Goal: Information Seeking & Learning: Find specific fact

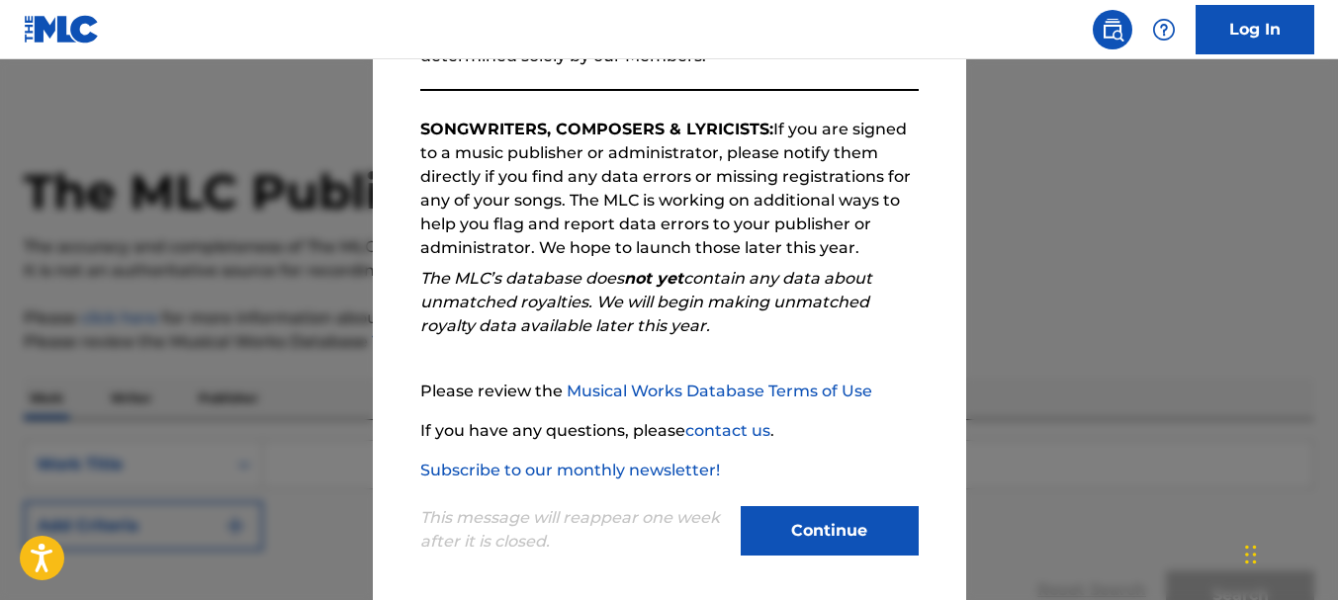
scroll to position [305, 0]
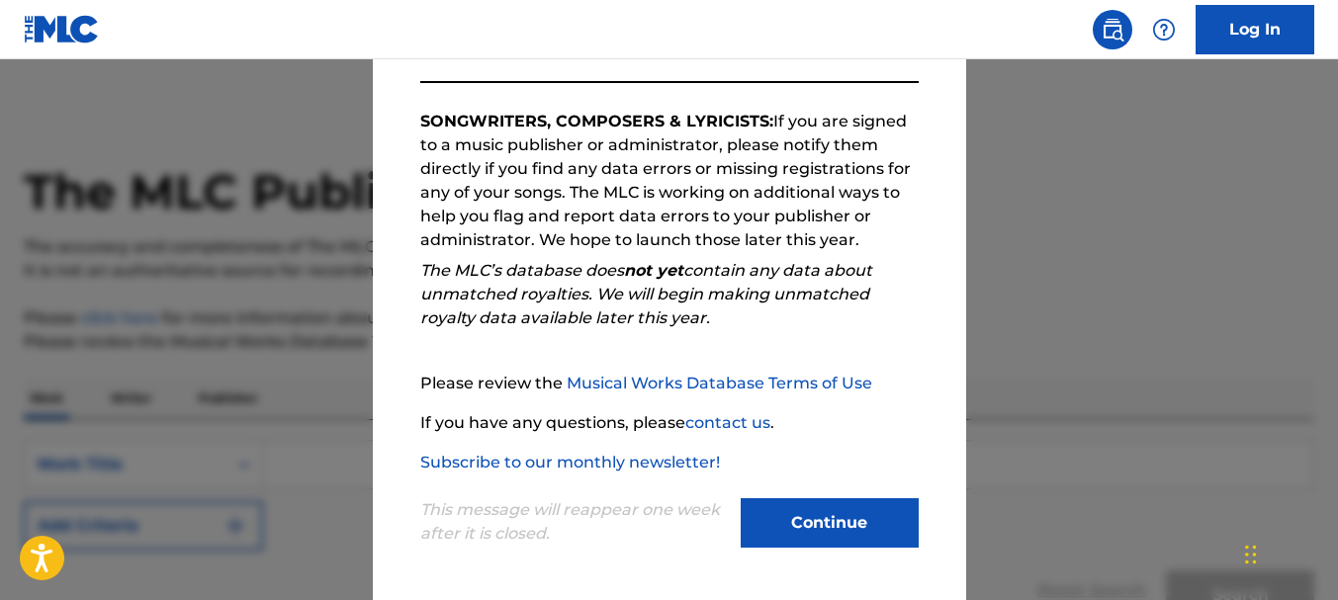
click at [876, 526] on button "Continue" at bounding box center [830, 522] width 178 height 49
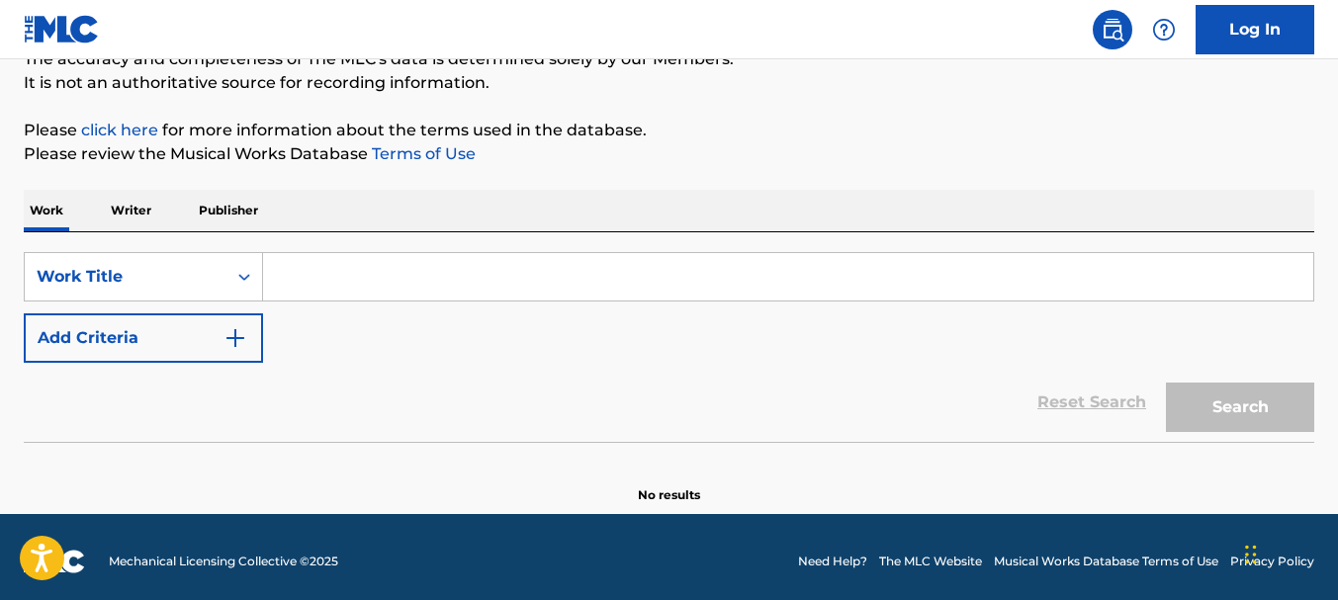
scroll to position [197, 0]
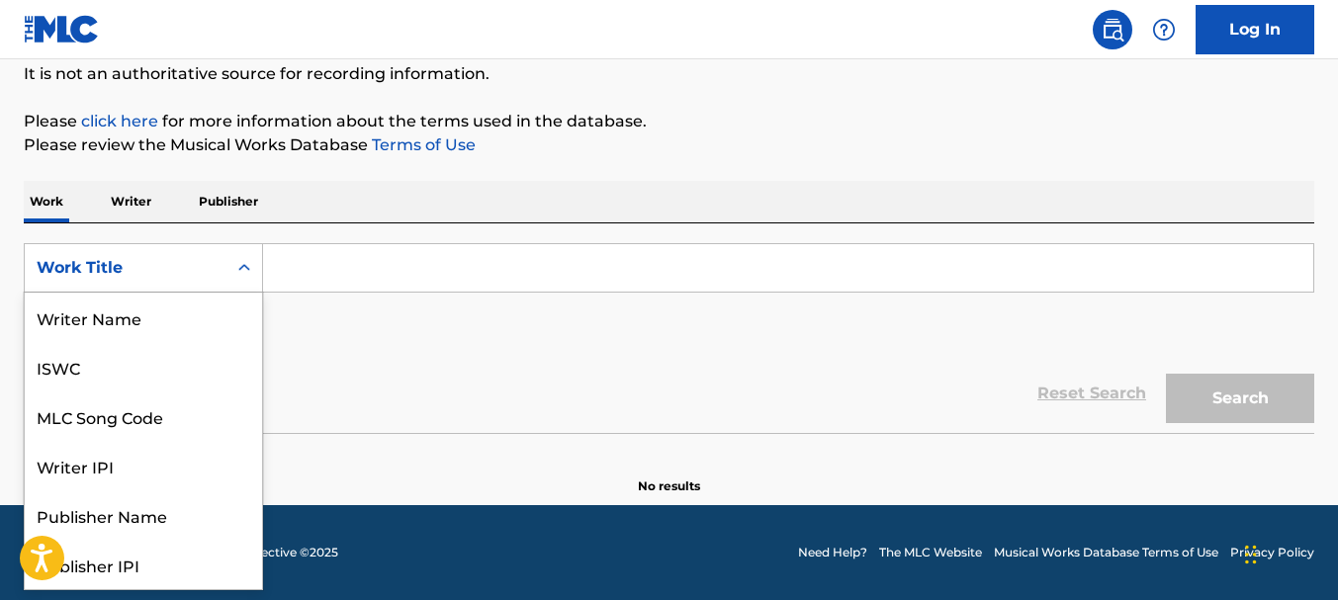
click at [88, 264] on div "Work Title" at bounding box center [126, 268] width 178 height 24
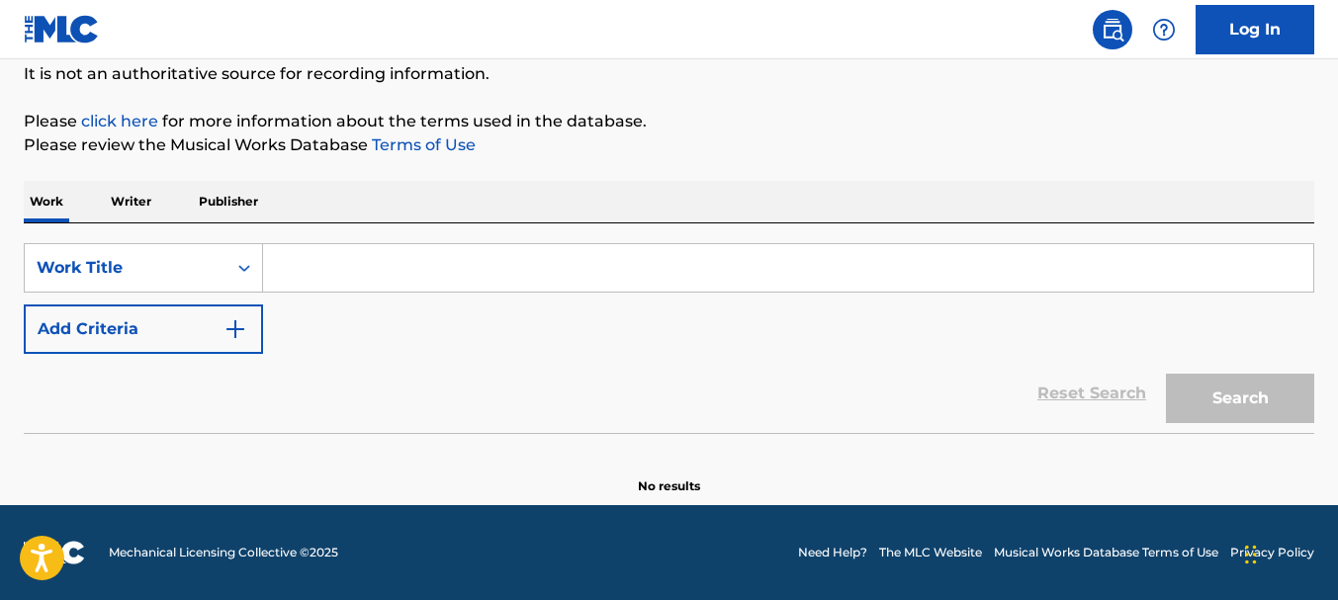
click at [526, 385] on div "Reset Search Search" at bounding box center [669, 393] width 1291 height 79
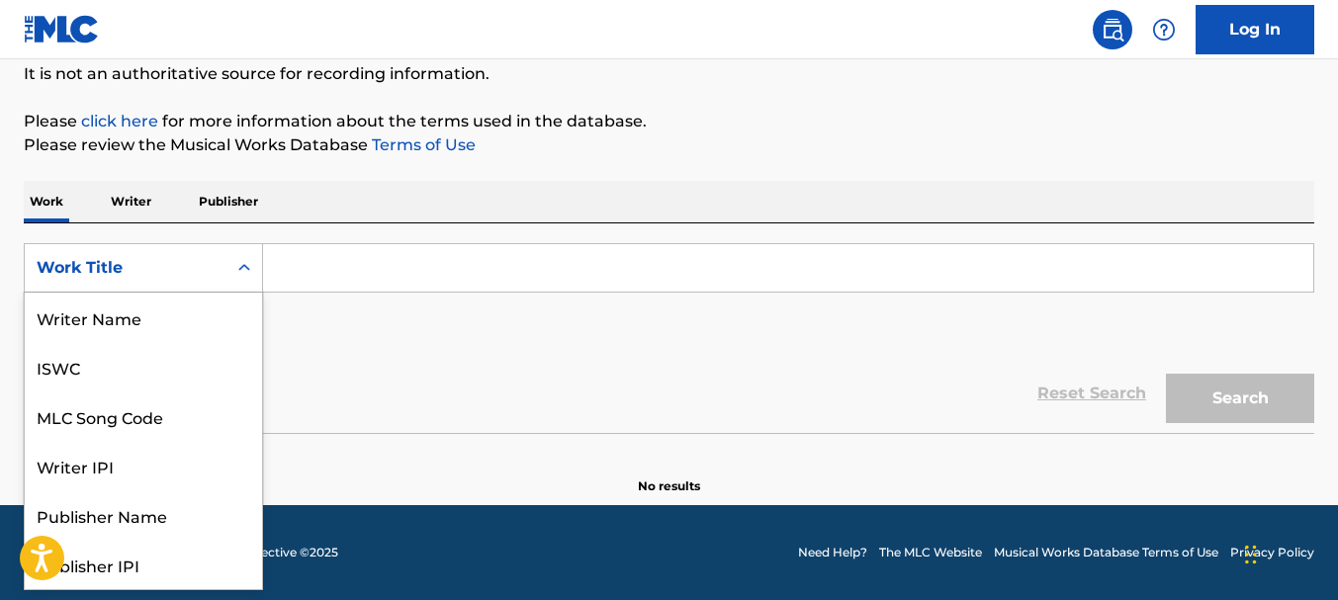
click at [148, 282] on div "Work Title" at bounding box center [126, 268] width 202 height 38
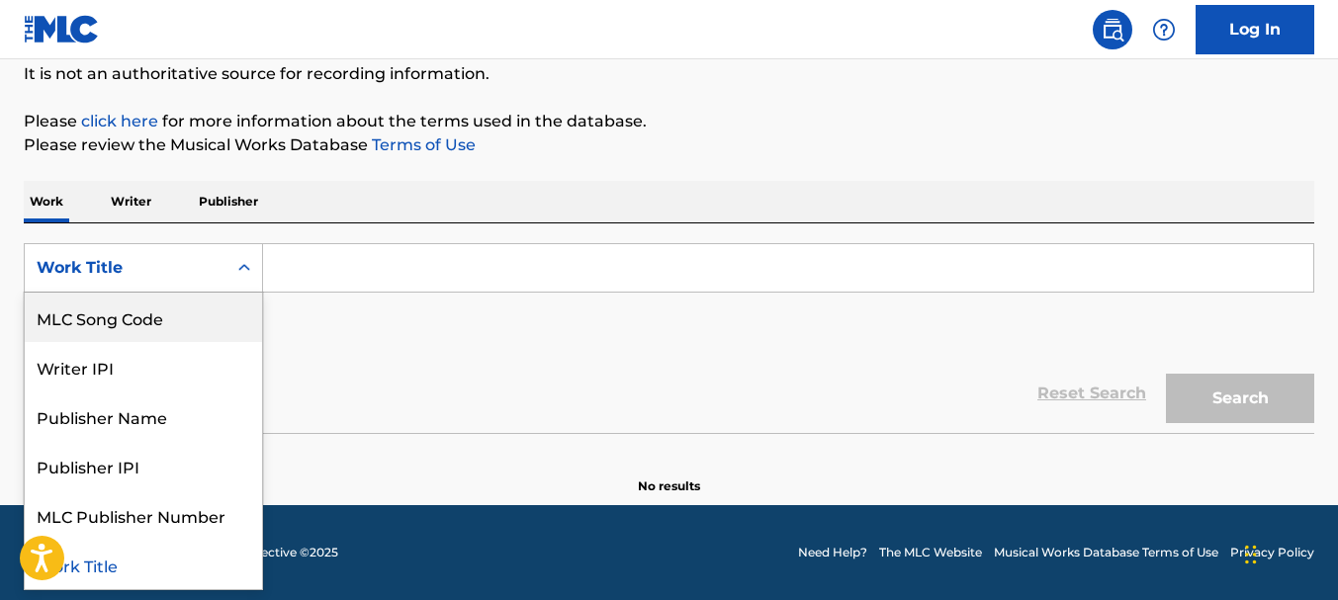
drag, startPoint x: 625, startPoint y: 309, endPoint x: 586, endPoint y: 311, distance: 38.6
click at [625, 309] on div "SearchWithCriteria2d2b1eb1-5955-4cf5-81dd-57d5263b1ff2 8 results available. Use…" at bounding box center [669, 298] width 1291 height 111
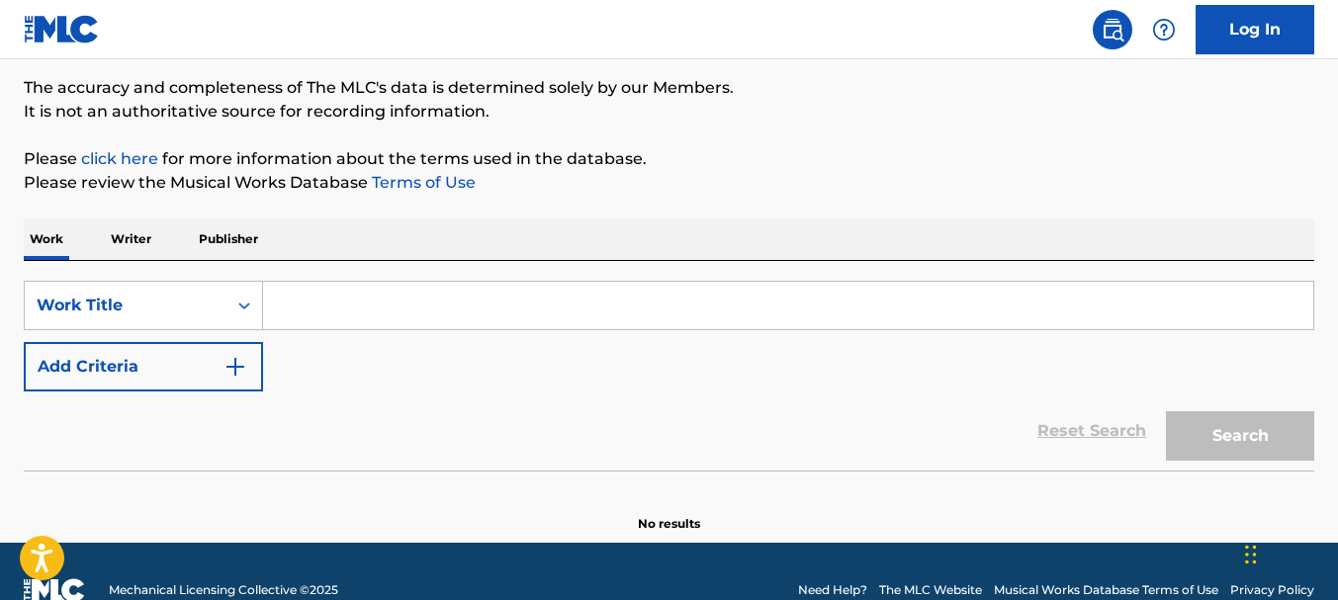
scroll to position [197, 0]
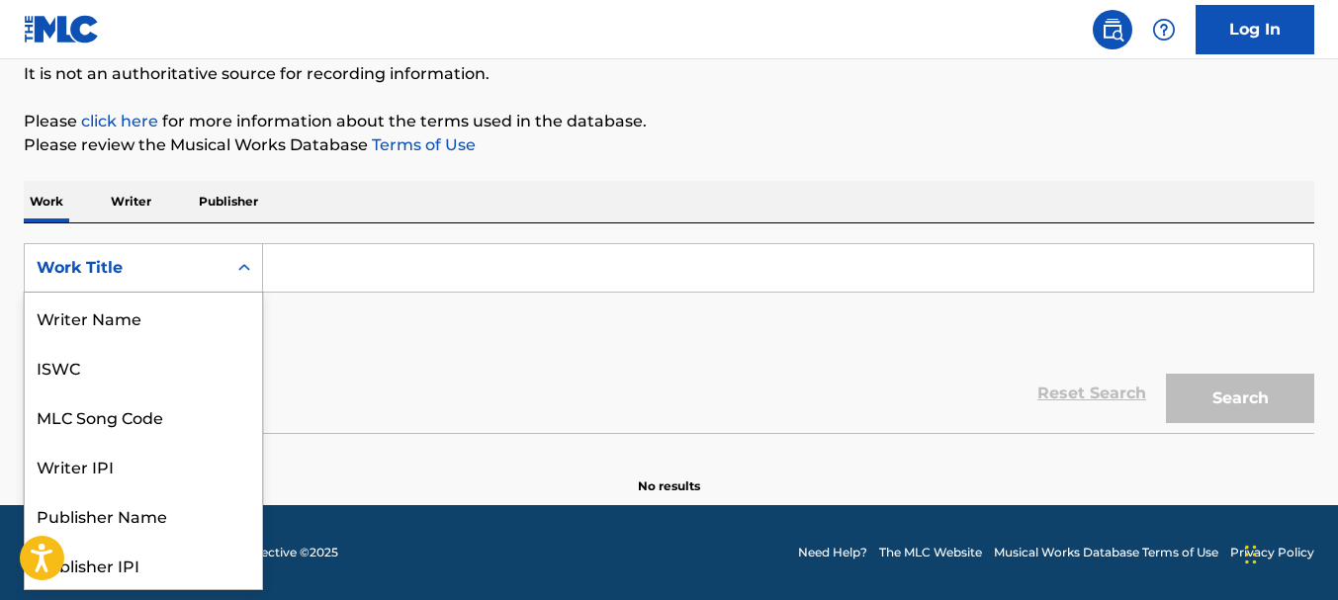
click at [111, 267] on div "Work Title" at bounding box center [126, 268] width 178 height 24
click at [326, 263] on input "Search Form" at bounding box center [788, 267] width 1050 height 47
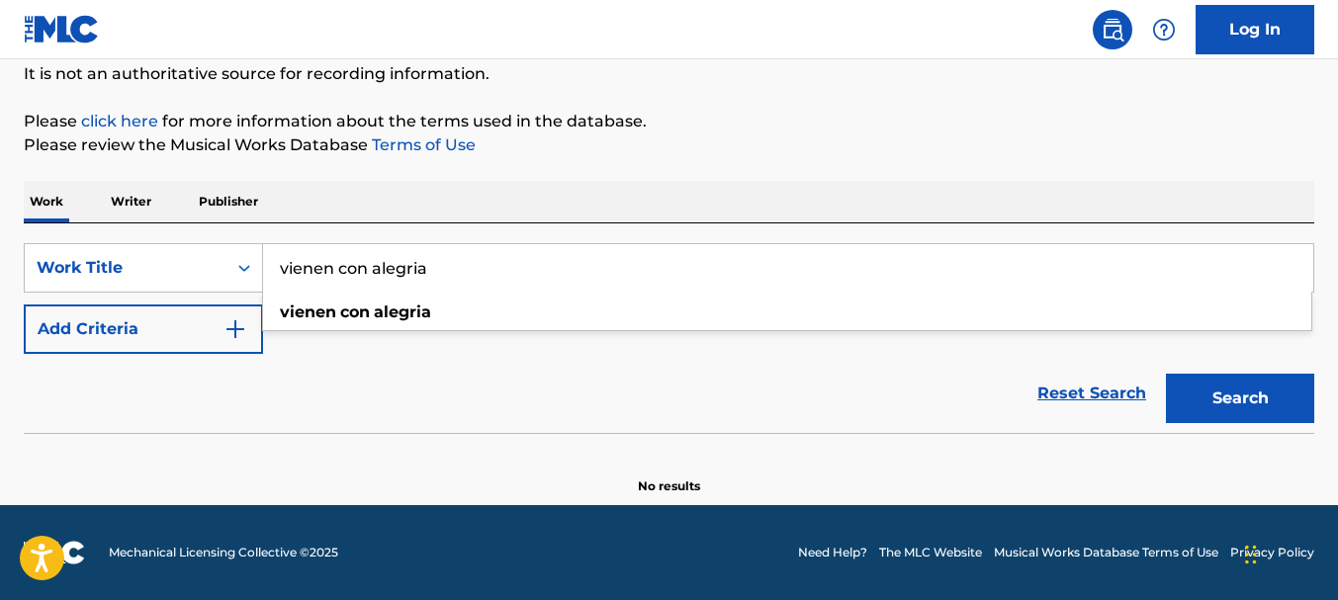
type input "vienen con alegria"
click at [1220, 400] on button "Search" at bounding box center [1240, 398] width 148 height 49
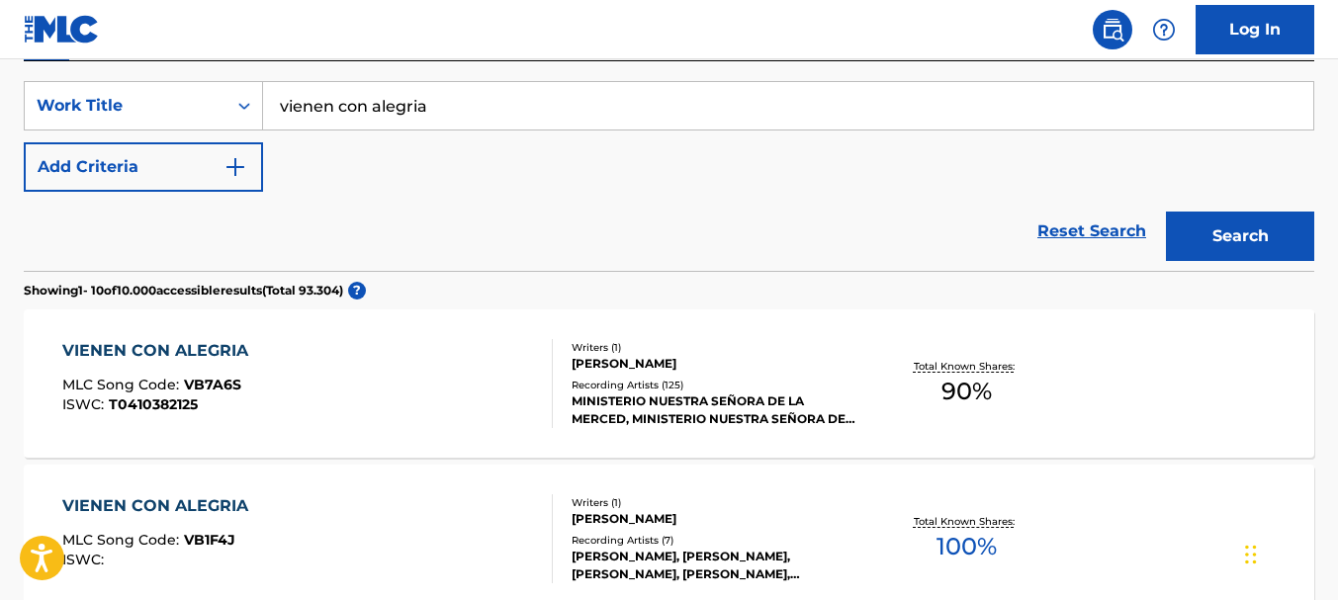
scroll to position [395, 0]
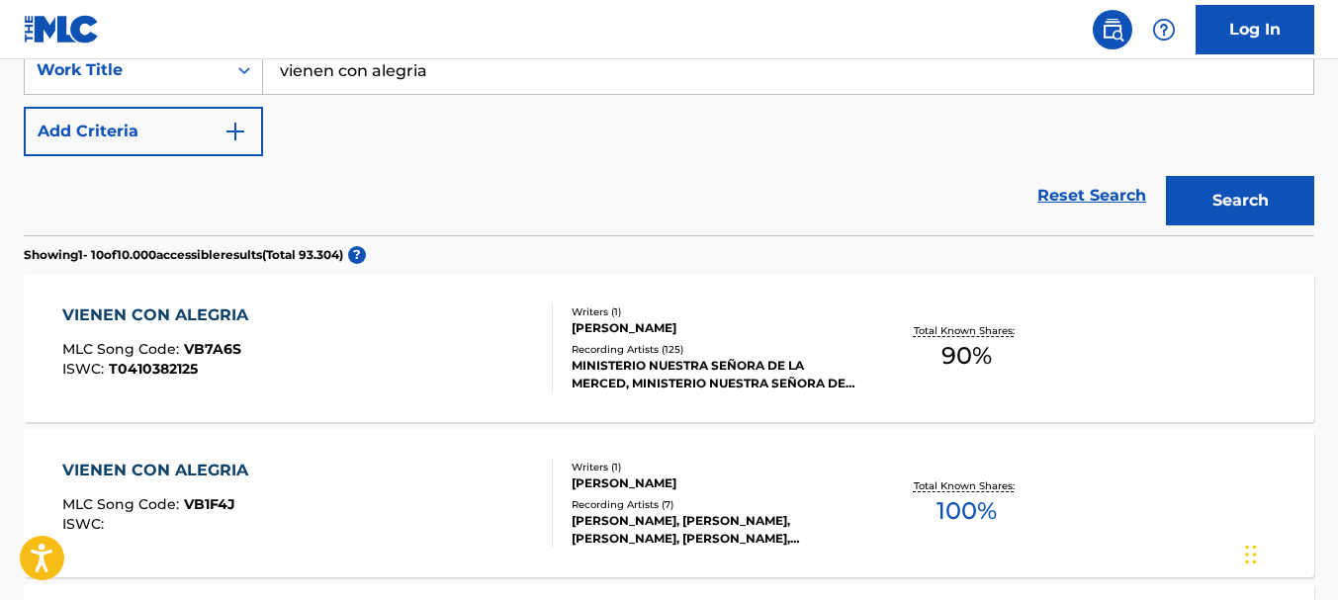
click at [965, 346] on span "90 %" at bounding box center [966, 356] width 50 height 36
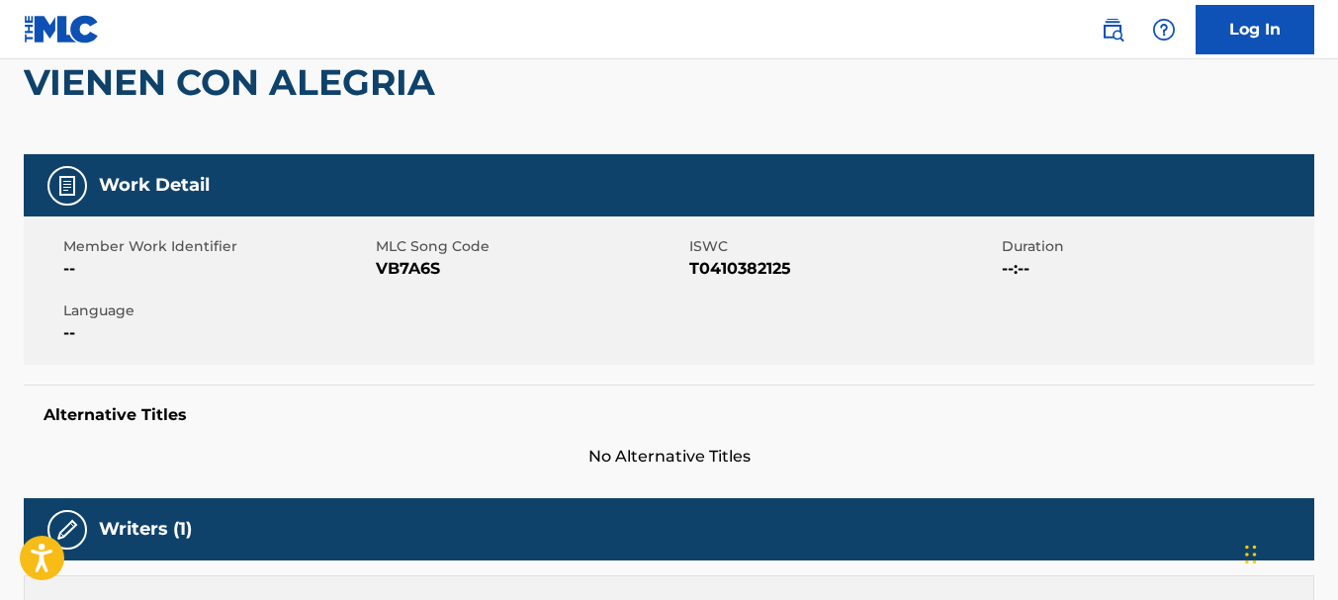
scroll to position [396, 0]
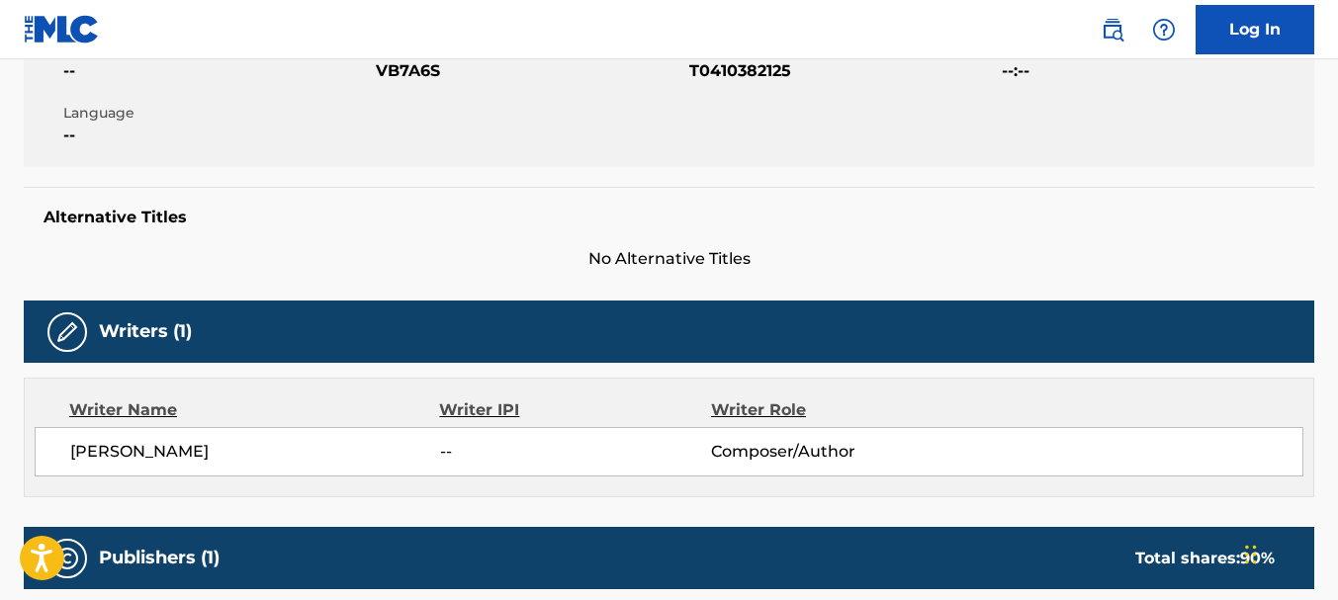
click at [313, 454] on span "[PERSON_NAME] [PERSON_NAME]" at bounding box center [255, 452] width 370 height 24
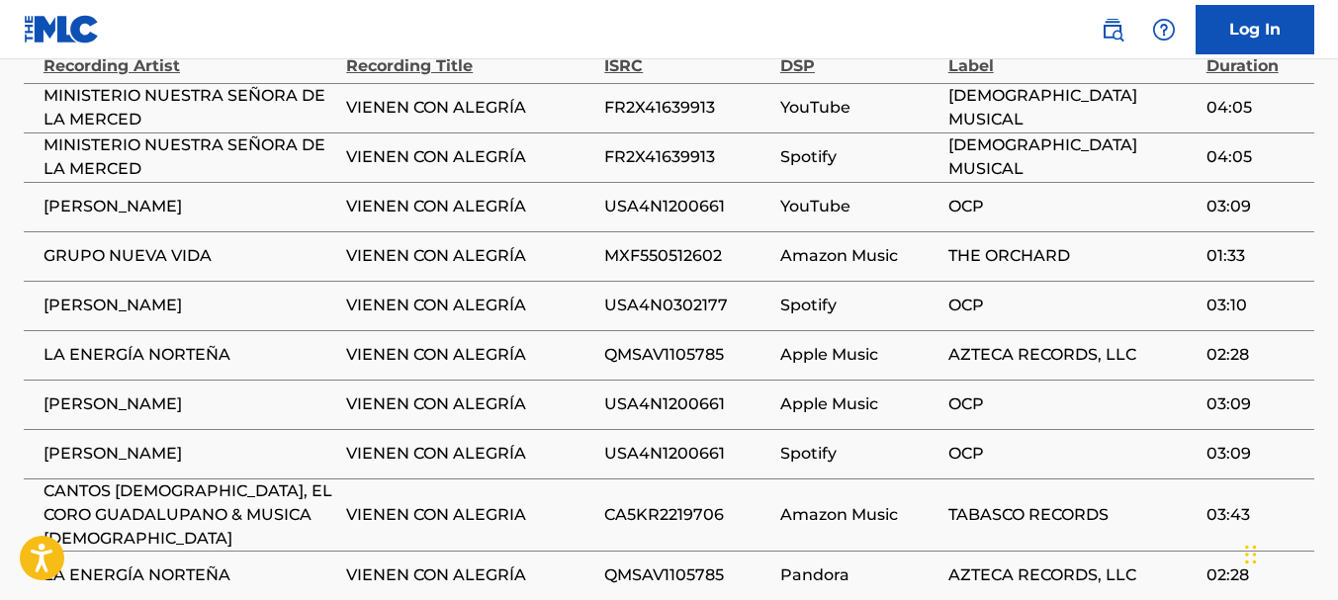
scroll to position [1542, 0]
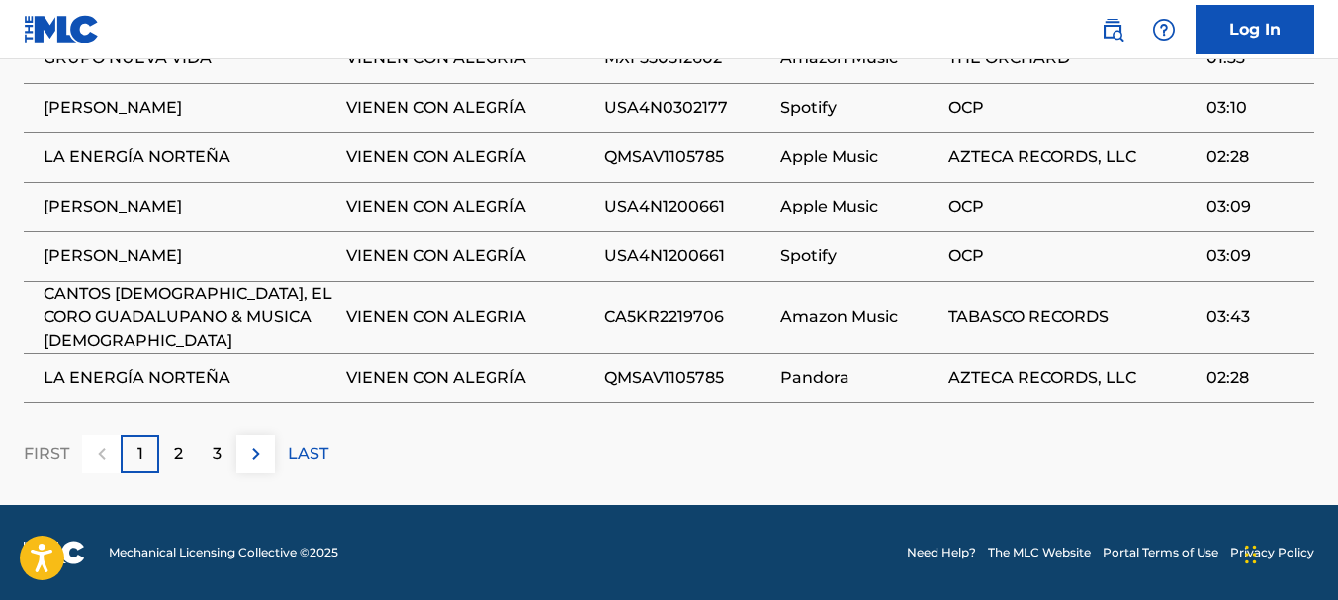
click at [181, 453] on p "2" at bounding box center [178, 454] width 9 height 24
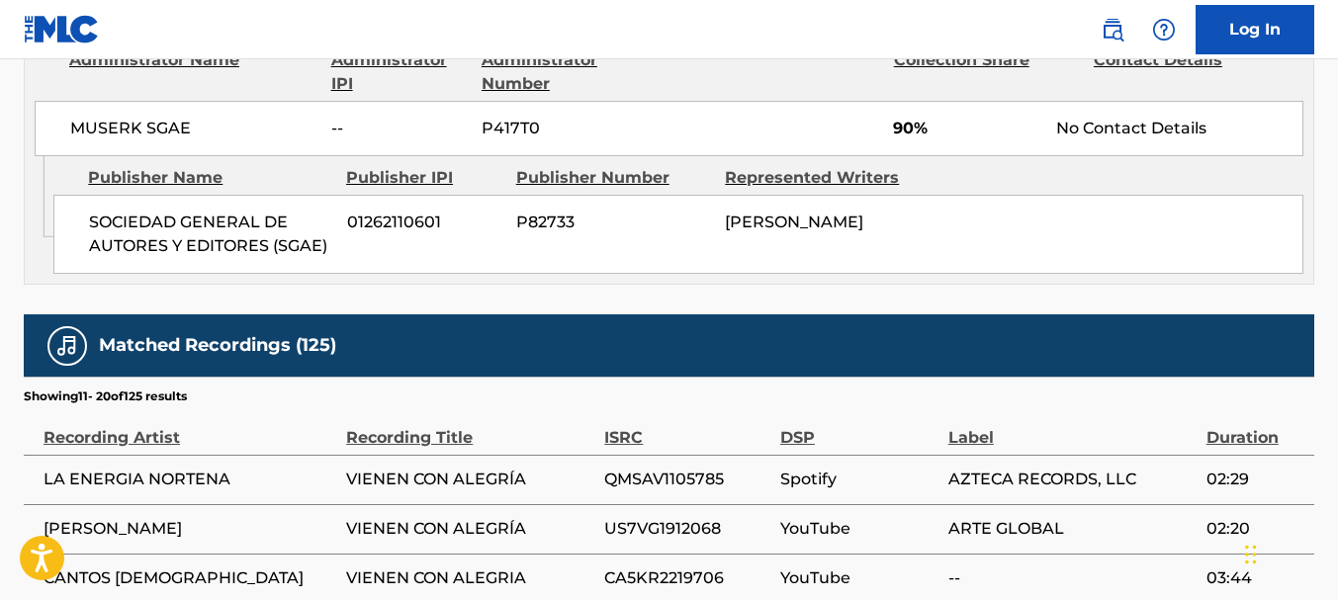
scroll to position [728, 0]
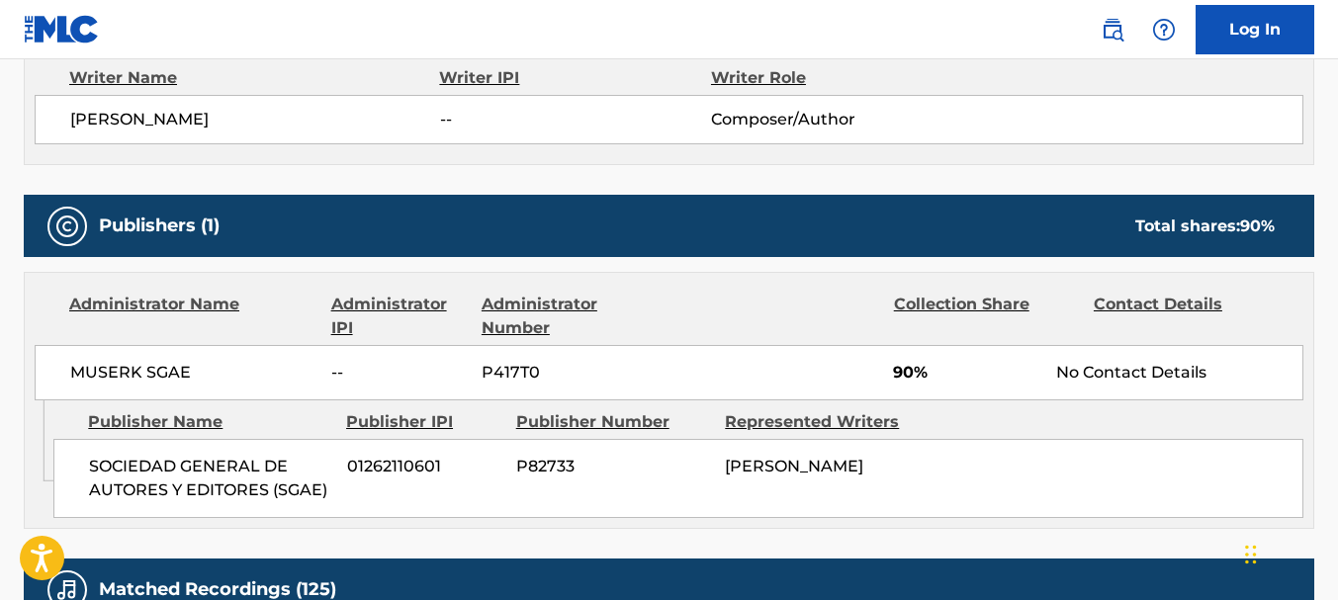
drag, startPoint x: 841, startPoint y: 491, endPoint x: 722, endPoint y: 467, distance: 121.0
click at [722, 467] on div "SOCIEDAD GENERAL DE AUTORES Y EDITORES (SGAE) 01262110601 P82733 CESAREO GABARA…" at bounding box center [678, 478] width 1250 height 79
copy span "[PERSON_NAME] [PERSON_NAME]"
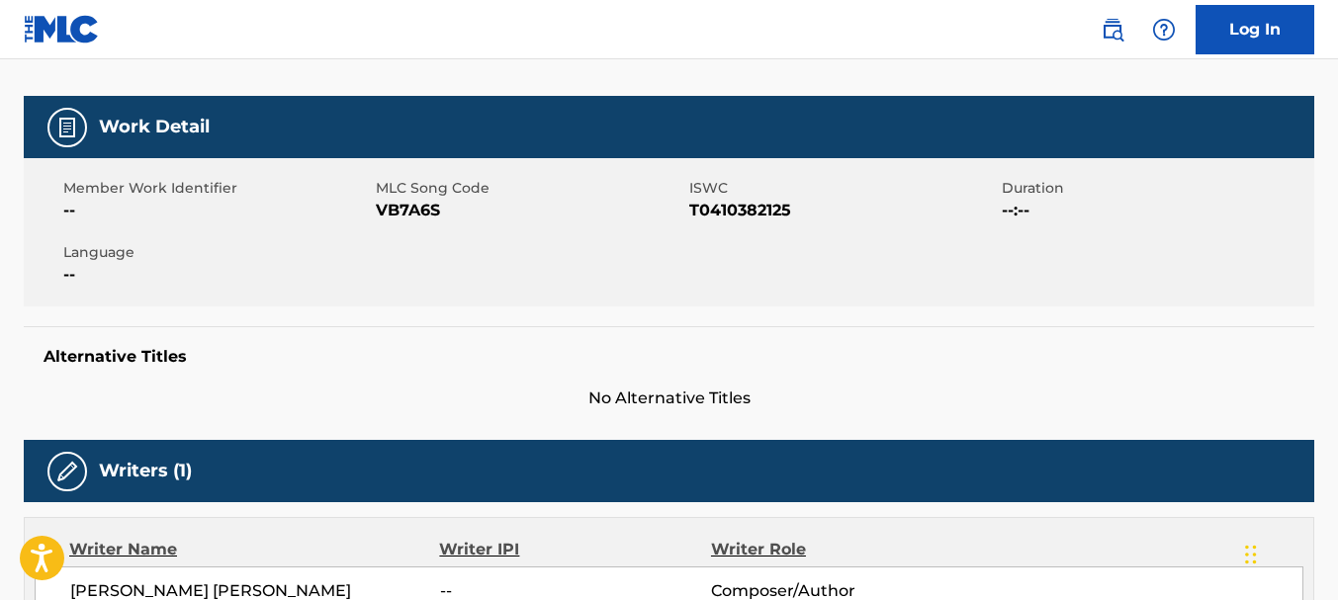
scroll to position [58, 0]
